Goal: Obtain resource: Download file/media

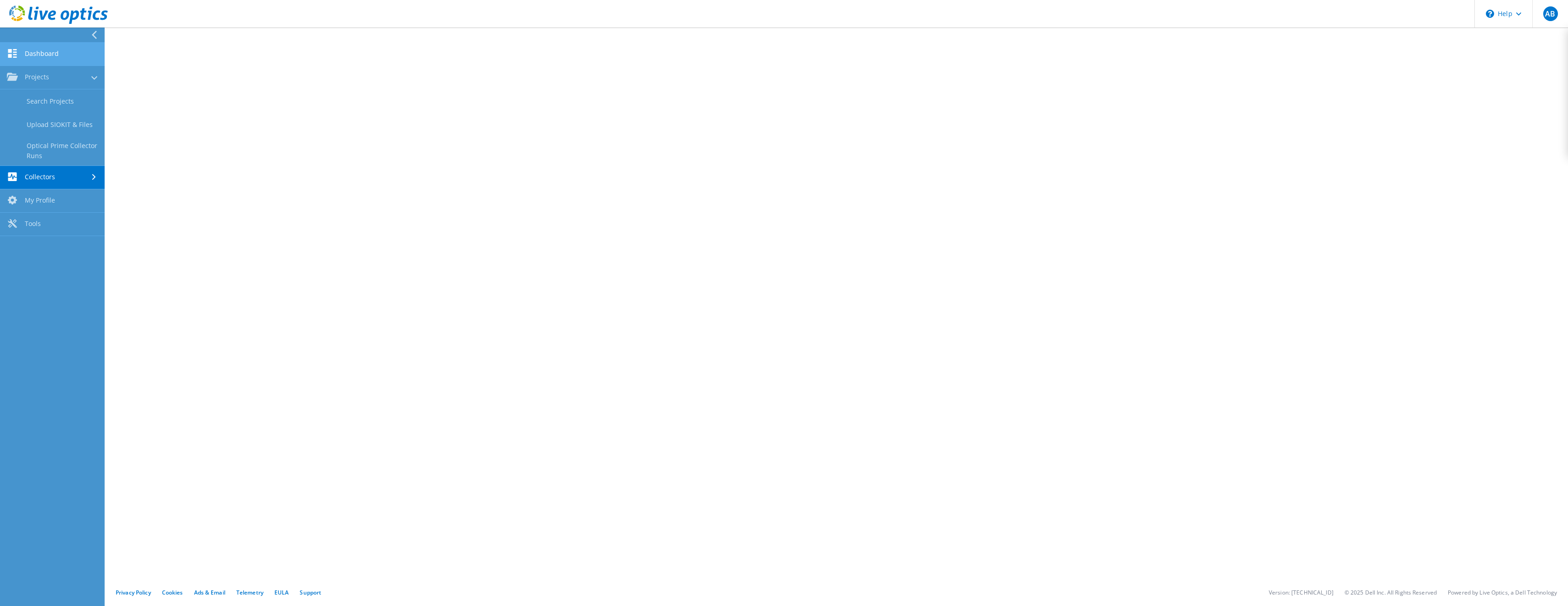
click at [50, 59] on link "Dashboard" at bounding box center [52, 54] width 105 height 23
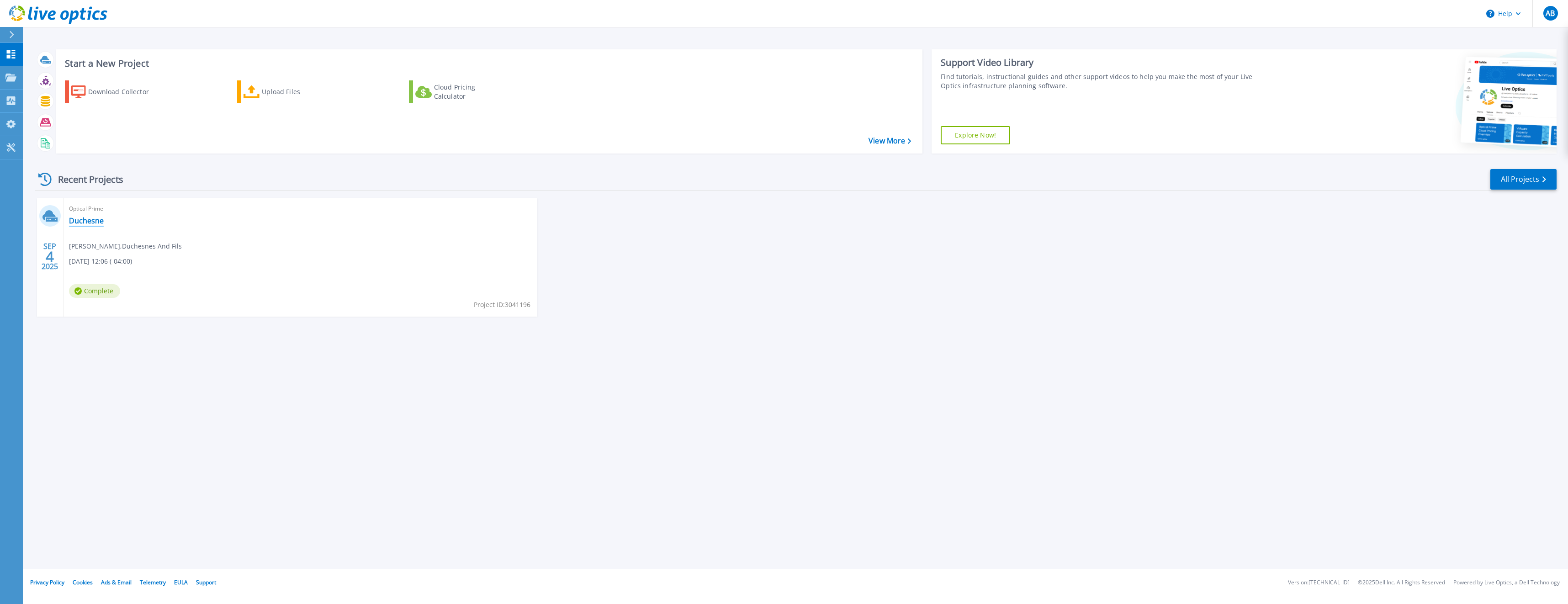
click at [89, 223] on link "Duchesne" at bounding box center [86, 220] width 35 height 9
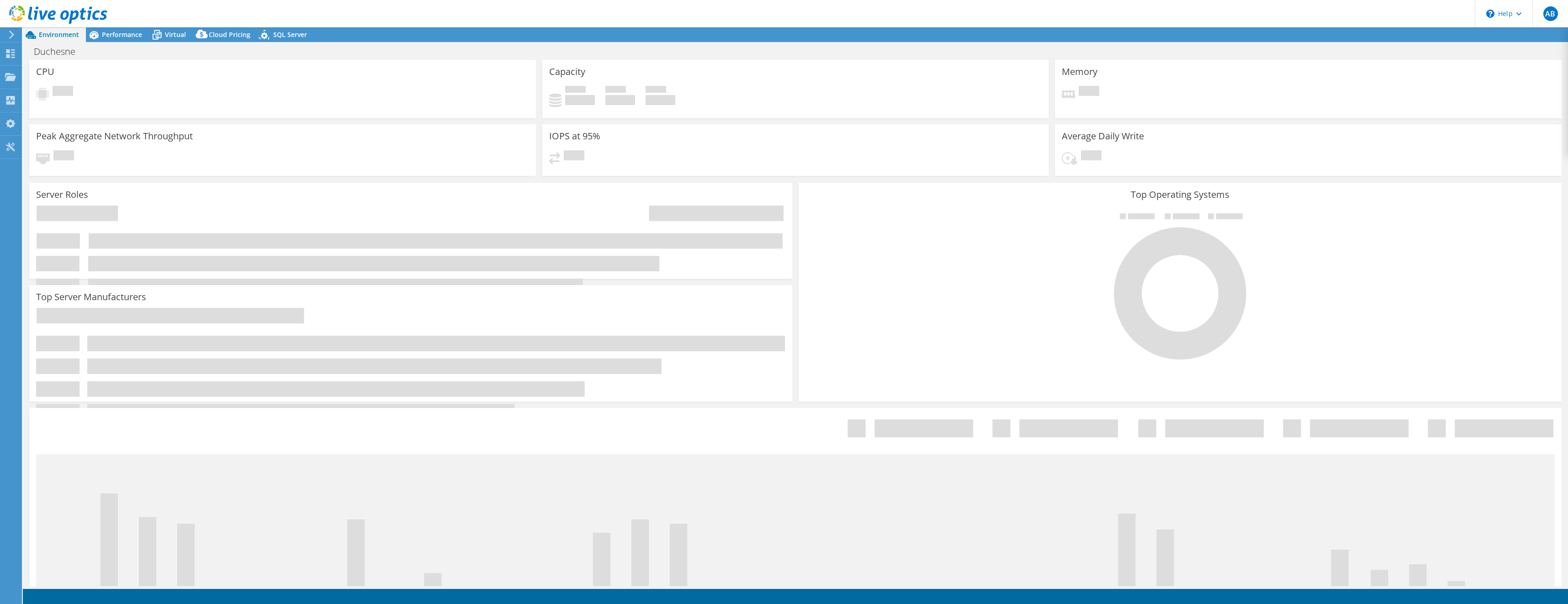
select select "USD"
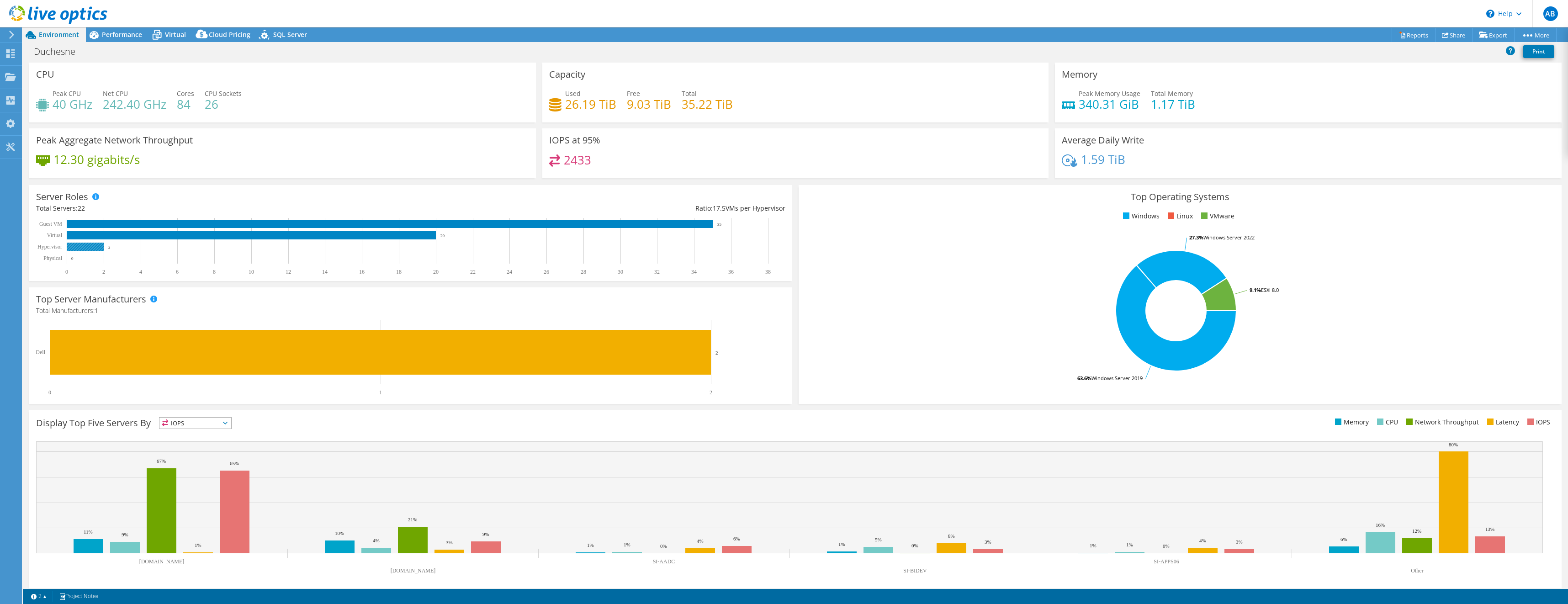
click at [89, 247] on rect at bounding box center [85, 247] width 37 height 9
click at [1482, 37] on icon at bounding box center [1483, 35] width 9 height 7
click at [1410, 38] on link "Reports" at bounding box center [1413, 35] width 44 height 14
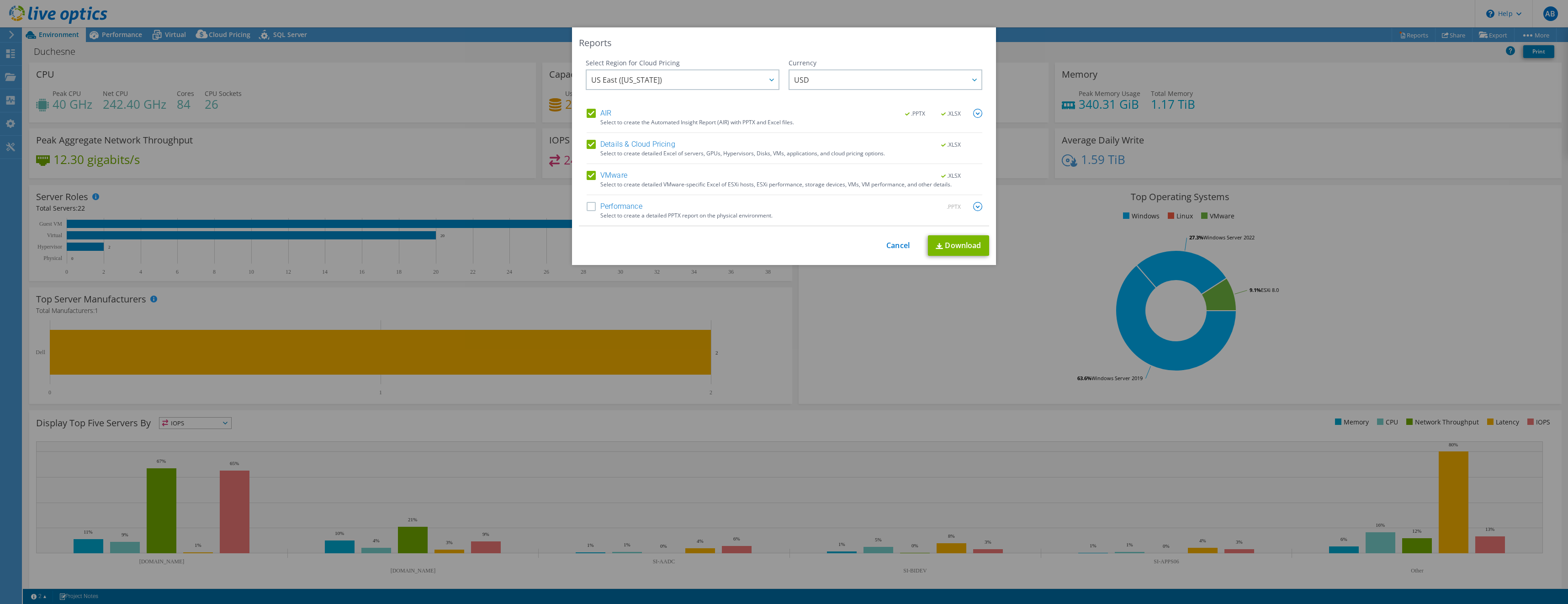
click at [583, 211] on div "Select Region for Cloud Pricing Asia Pacific ([GEOGRAPHIC_DATA]) [GEOGRAPHIC_DA…" at bounding box center [784, 142] width 410 height 167
click at [587, 206] on label "Performance" at bounding box center [615, 206] width 56 height 9
click at [0, 0] on input "Performance" at bounding box center [0, 0] width 0 height 0
click at [973, 114] on img at bounding box center [978, 113] width 9 height 9
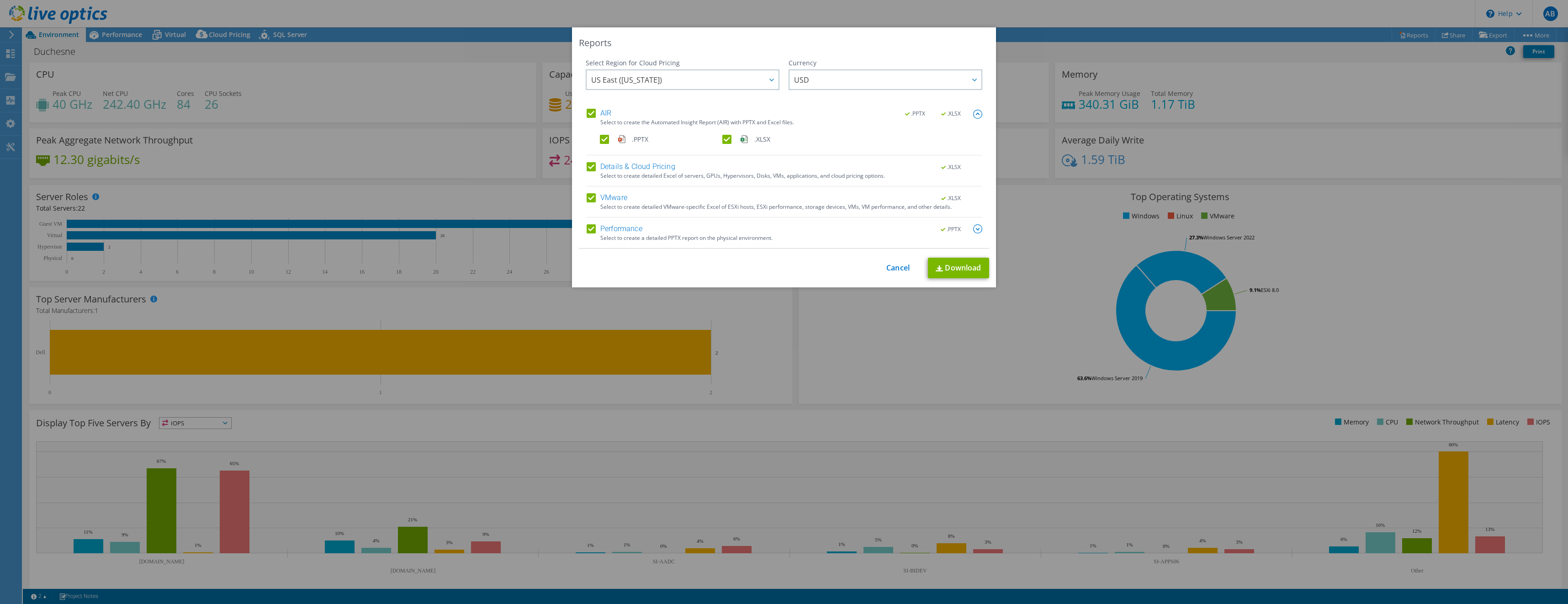
click at [973, 114] on img at bounding box center [978, 114] width 9 height 9
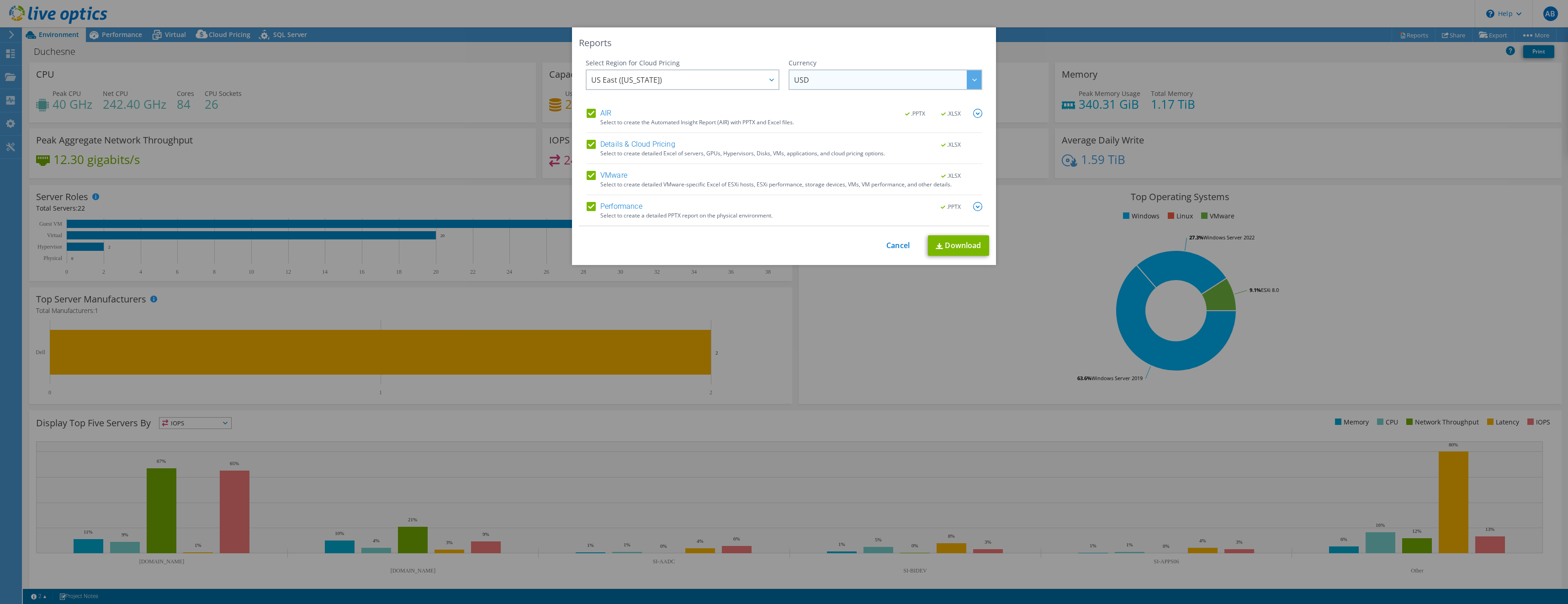
click at [794, 78] on span "USD" at bounding box center [802, 82] width 15 height 14
click at [807, 148] on li "CAD" at bounding box center [885, 147] width 189 height 16
click at [764, 74] on div at bounding box center [771, 80] width 15 height 19
click at [663, 133] on li "[GEOGRAPHIC_DATA]" at bounding box center [682, 132] width 189 height 16
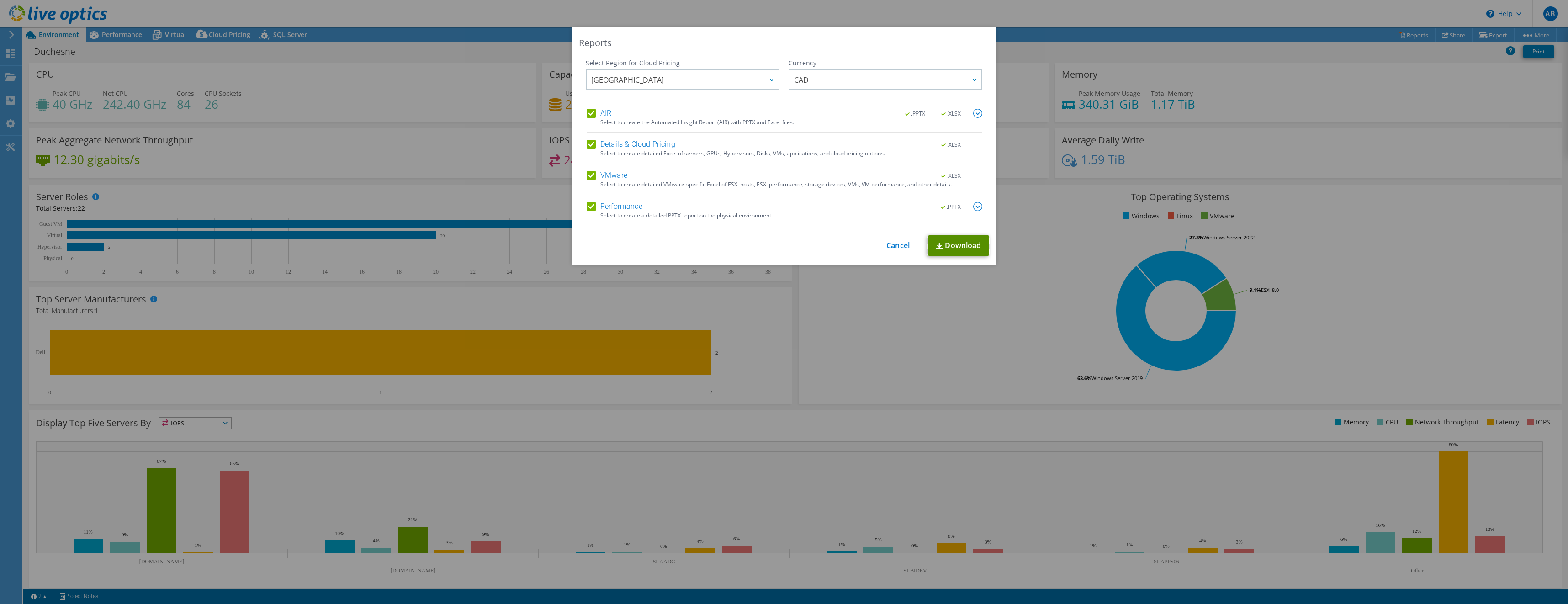
click at [953, 241] on link "Download" at bounding box center [958, 246] width 61 height 21
click at [901, 248] on link "Cancel" at bounding box center [898, 245] width 23 height 9
